Goal: Information Seeking & Learning: Learn about a topic

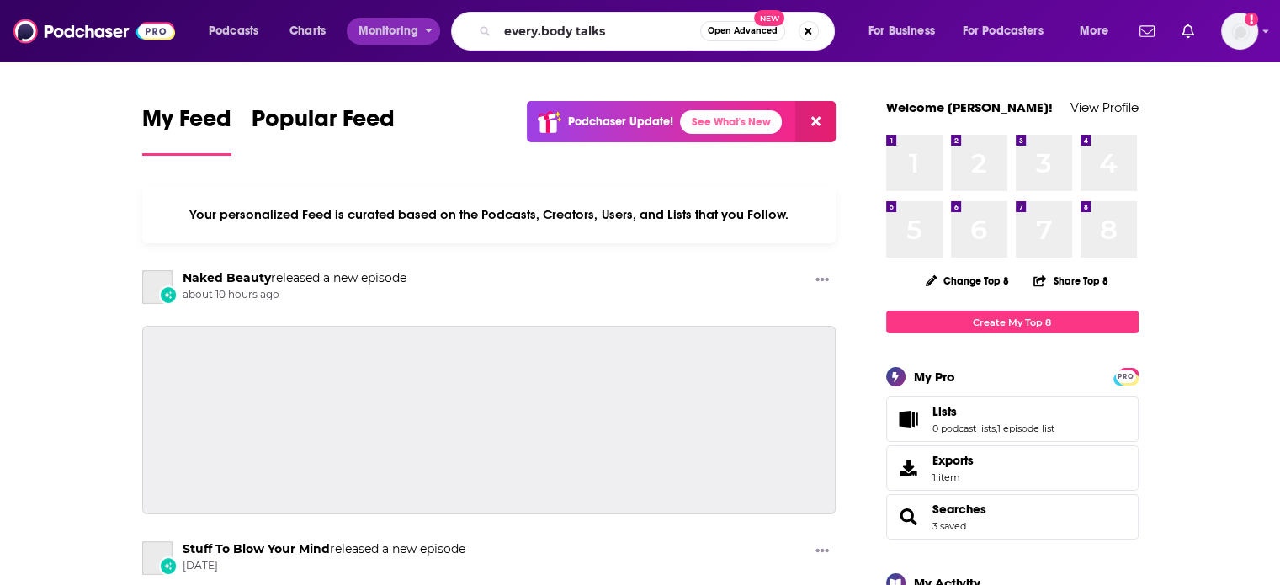
type input "every.body talks"
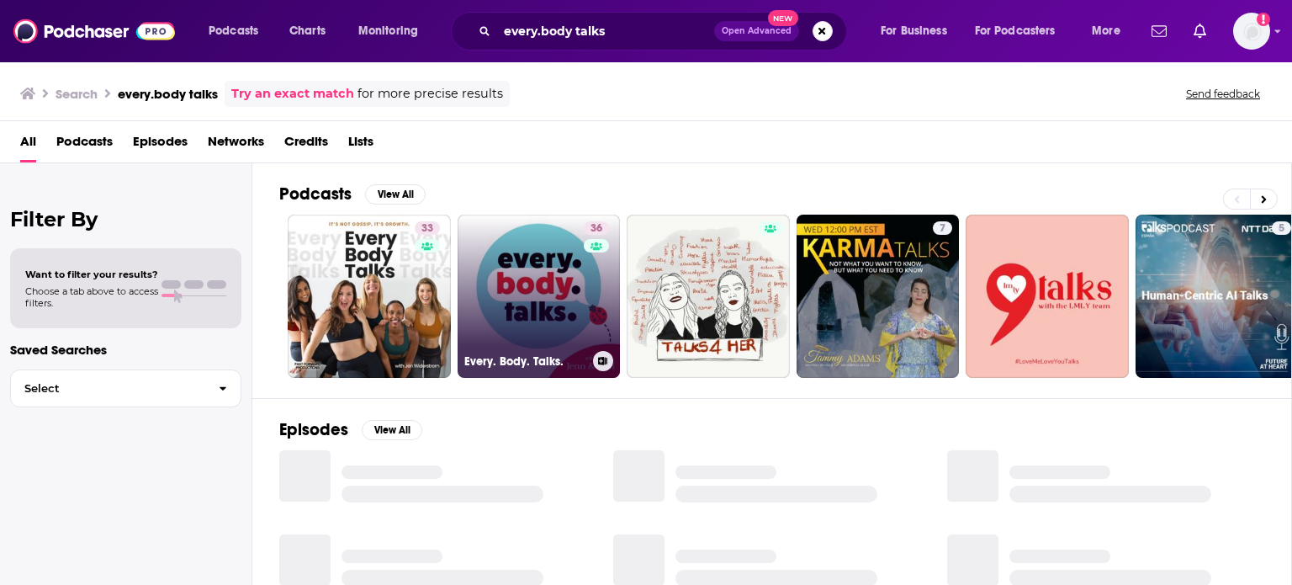
click at [506, 256] on link "36 Every. Body. Talks." at bounding box center [539, 296] width 163 height 163
